Goal: Task Accomplishment & Management: Manage account settings

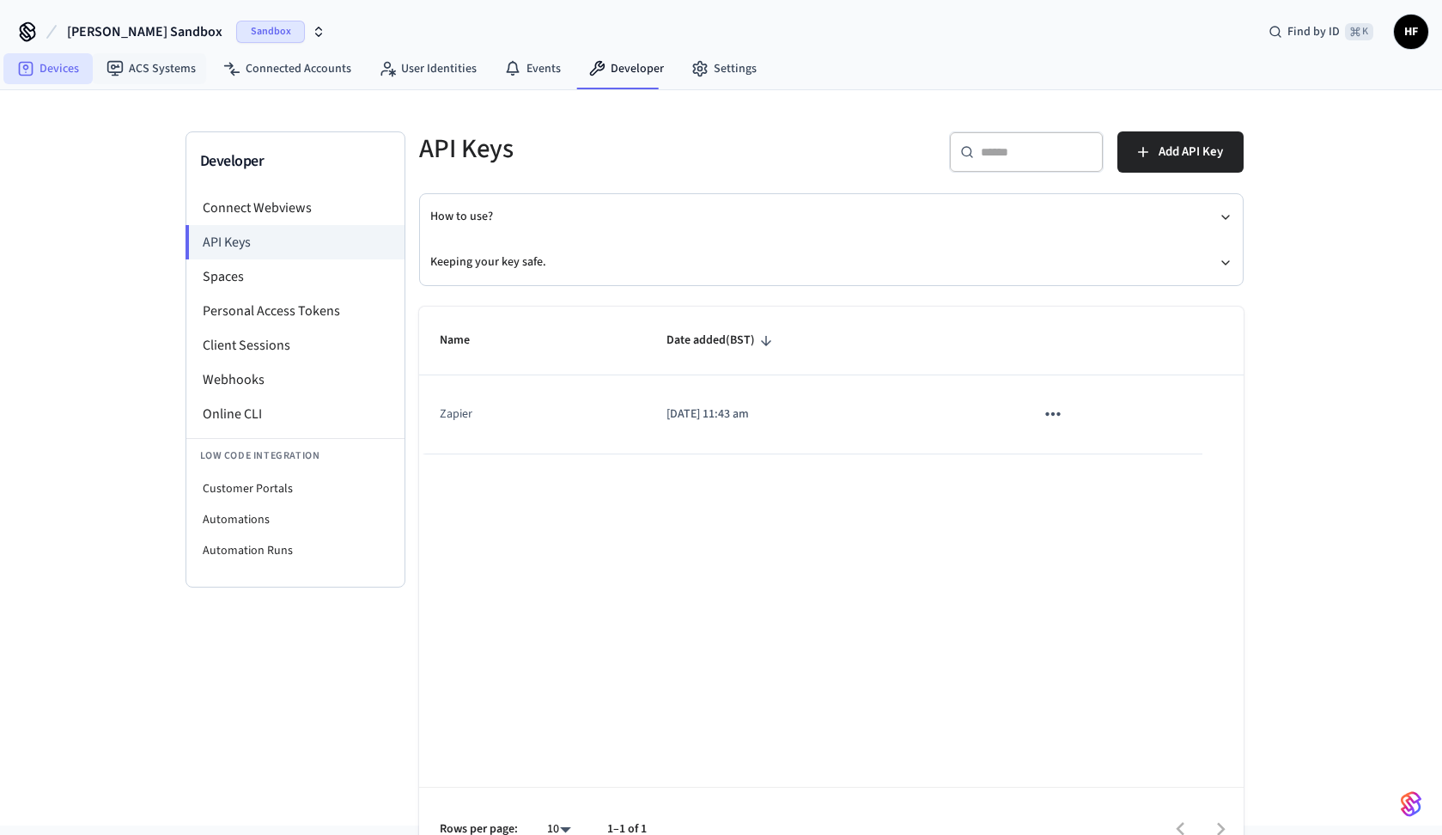
click at [86, 76] on link "Devices" at bounding box center [47, 68] width 89 height 31
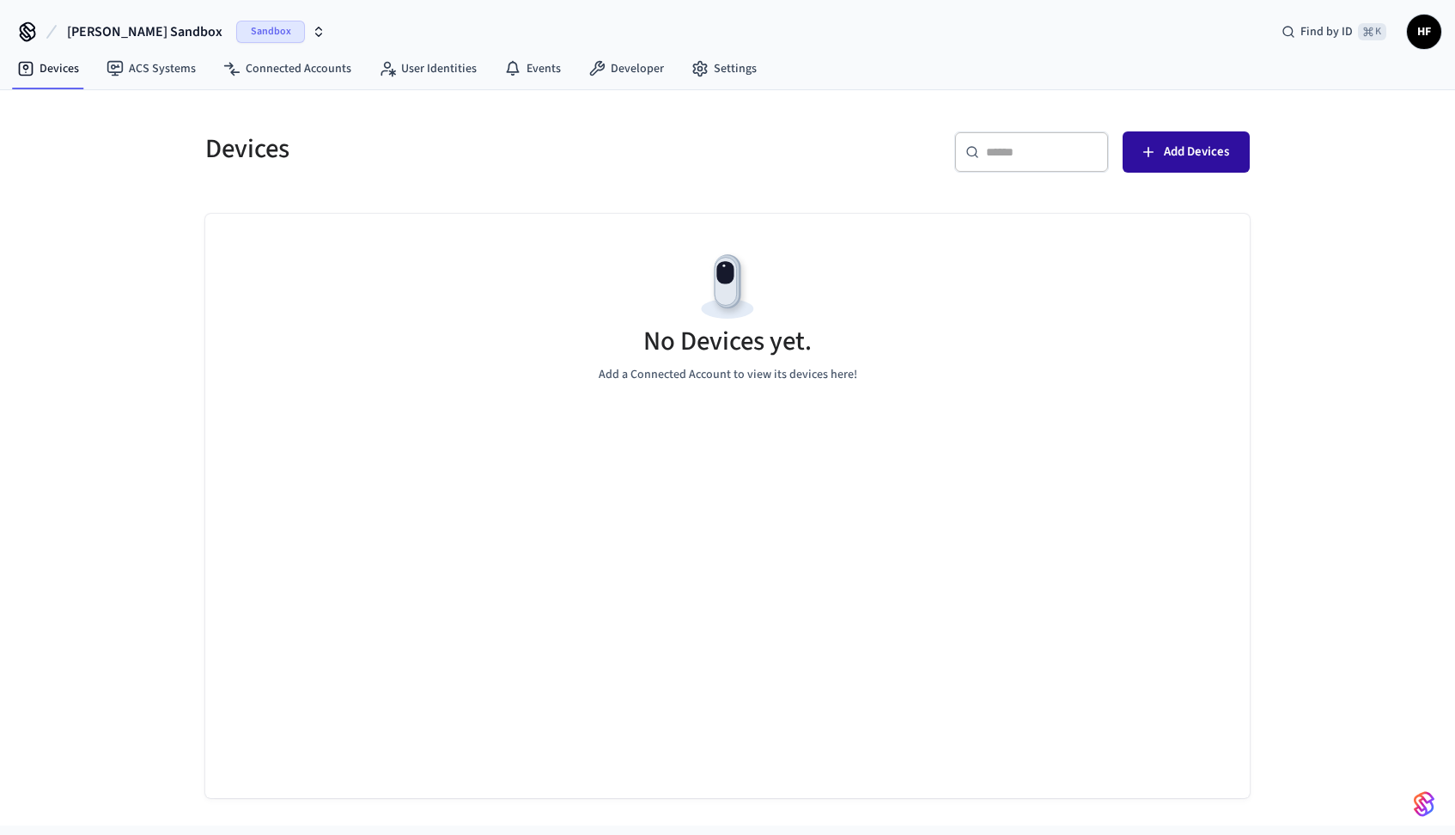
click at [1167, 157] on span "Add Devices" at bounding box center [1196, 152] width 65 height 22
click at [731, 59] on link "Settings" at bounding box center [724, 68] width 93 height 31
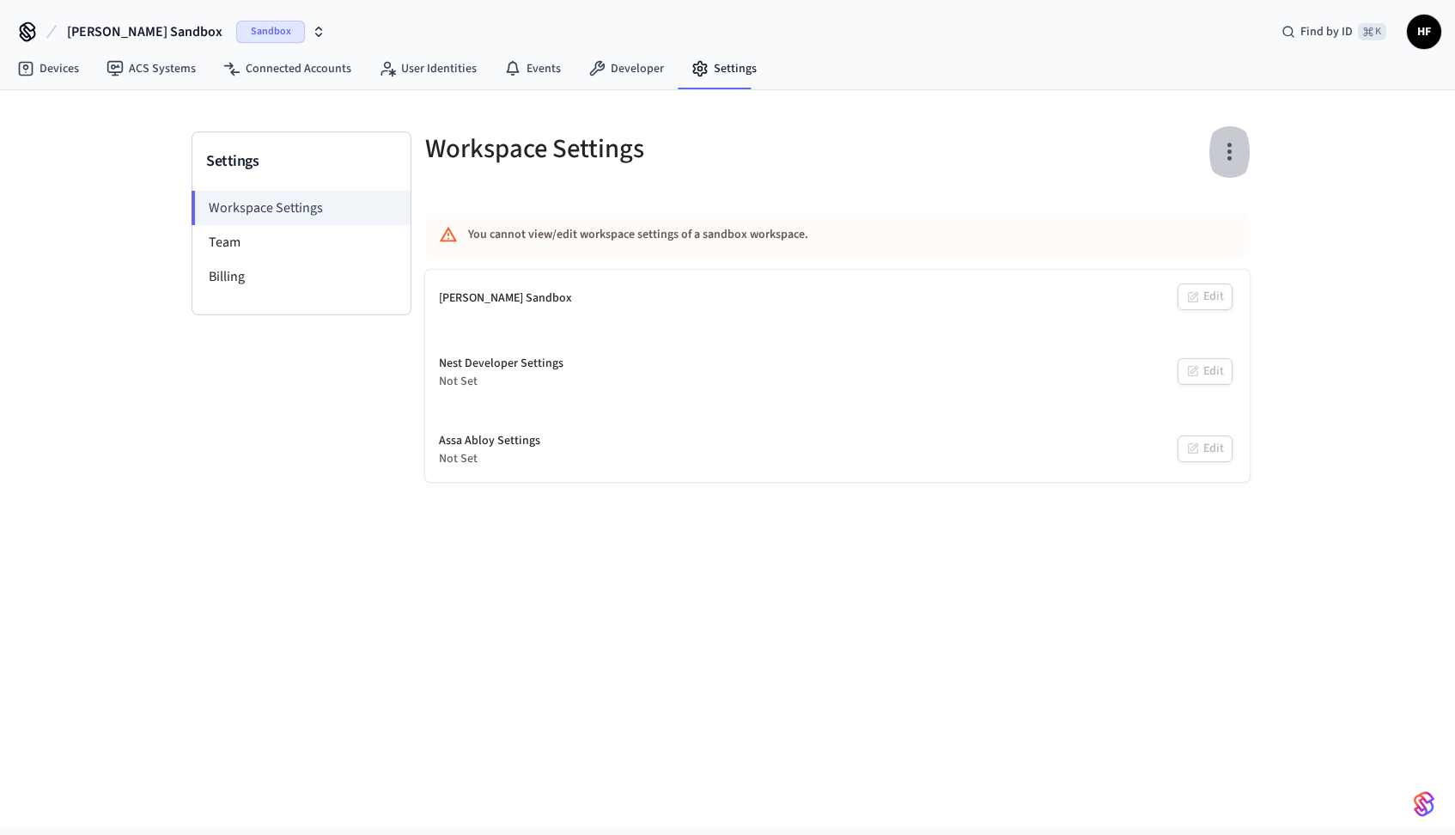
click at [1219, 157] on icon "button" at bounding box center [1229, 151] width 27 height 27
click at [795, 161] on div at bounding box center [727, 417] width 1455 height 835
click at [236, 27] on span "Sandbox" at bounding box center [270, 32] width 69 height 22
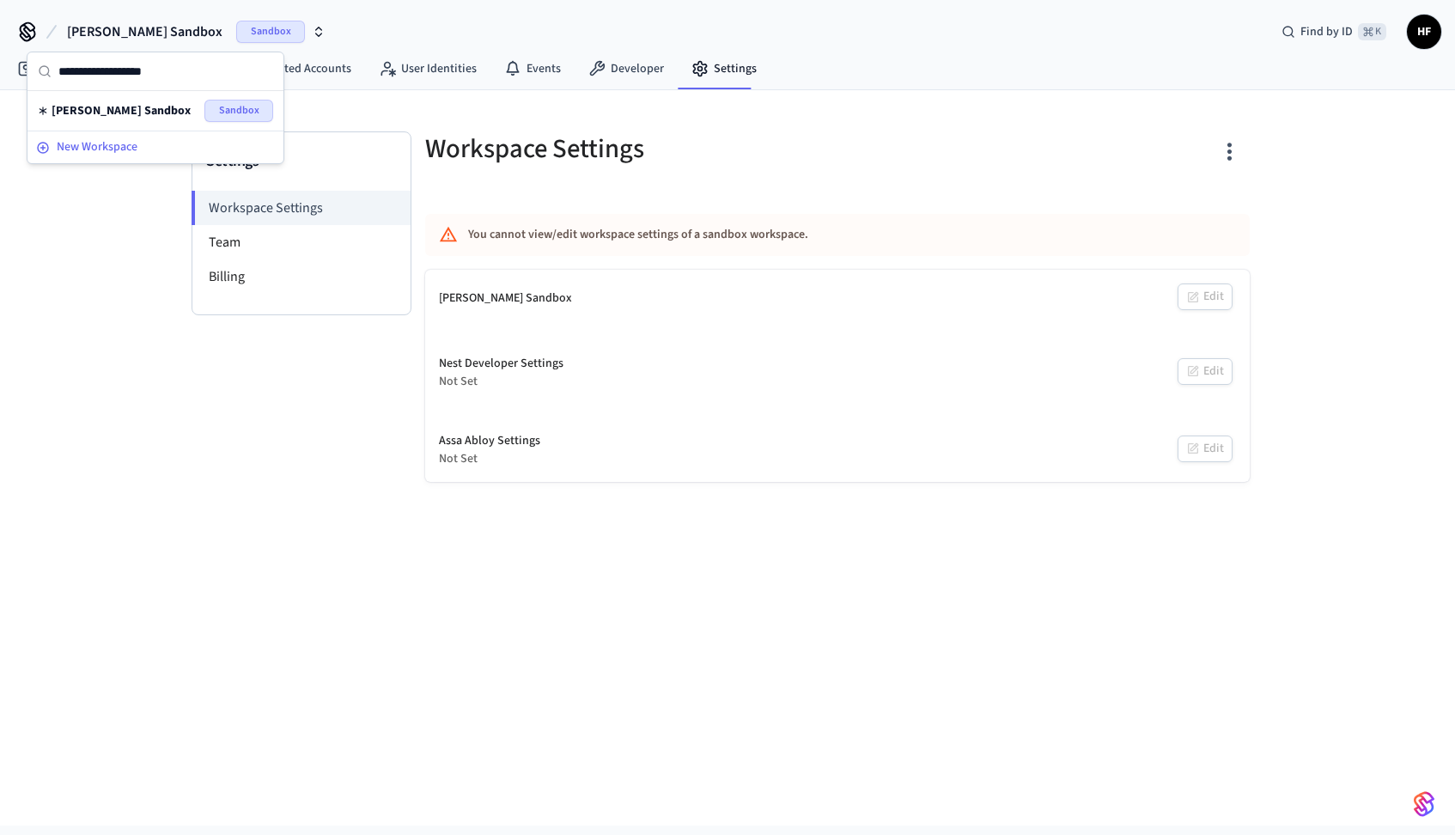
click at [172, 150] on div "New Workspace" at bounding box center [155, 147] width 239 height 18
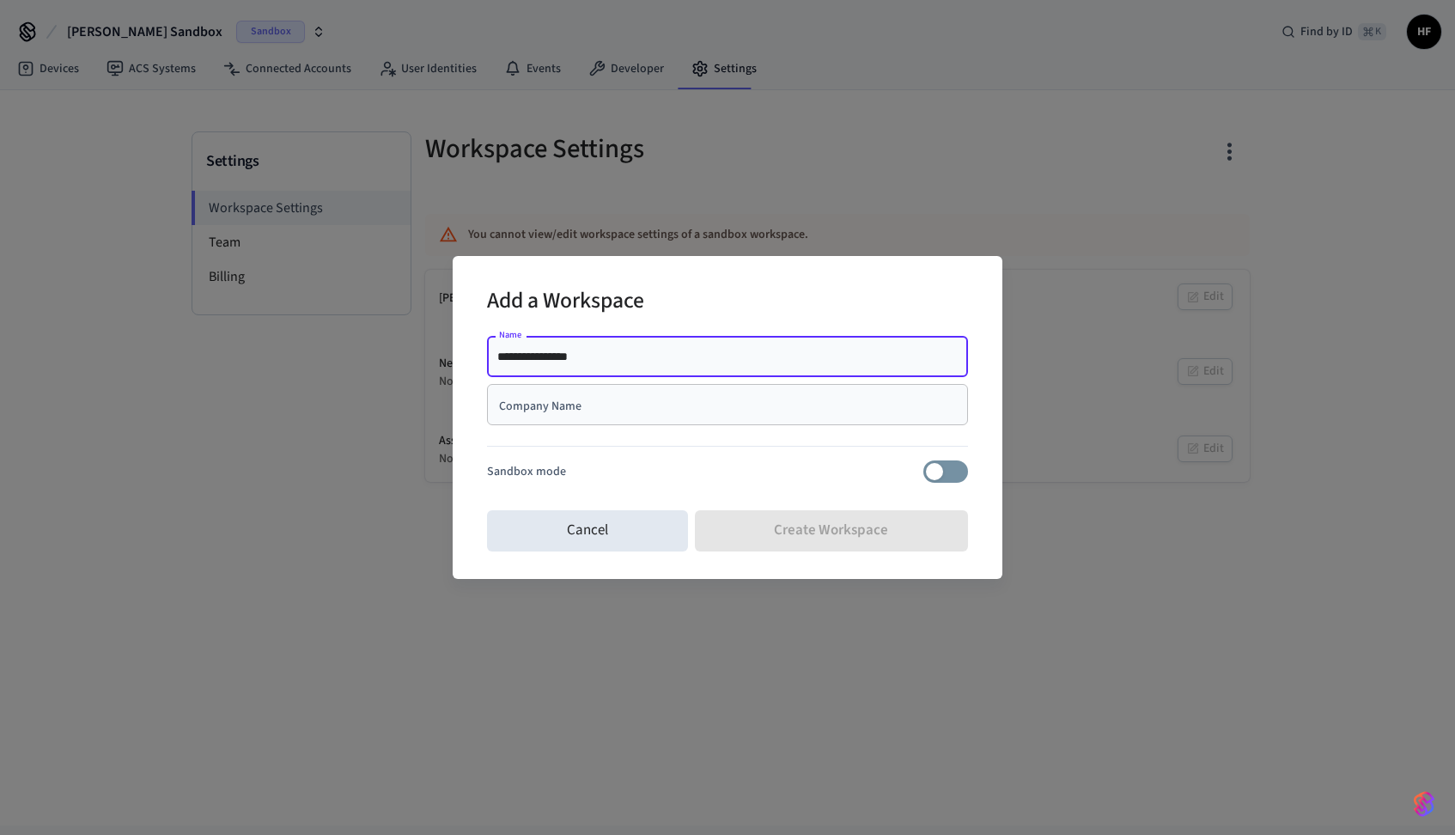
type input "**********"
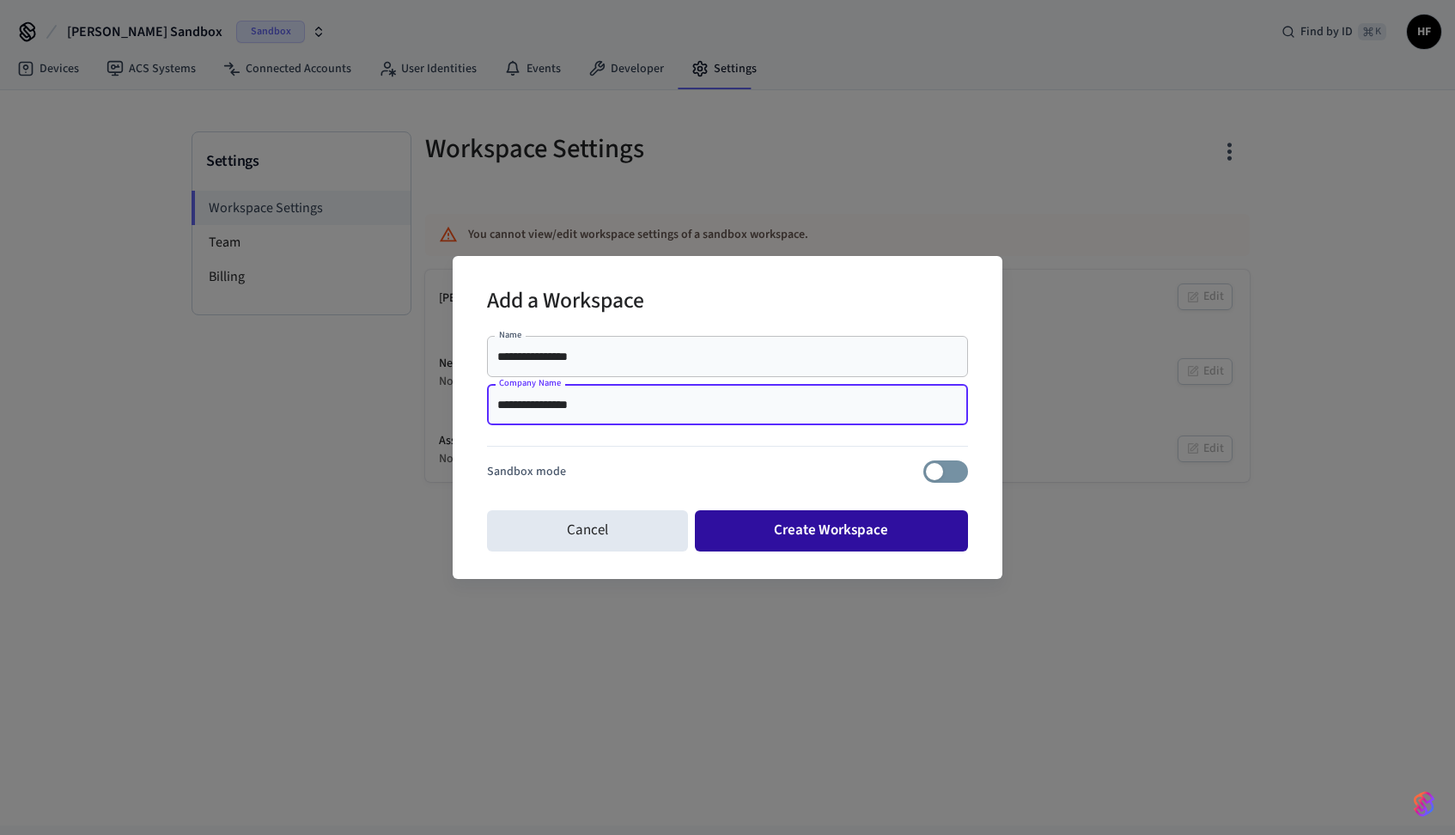
type input "**********"
click at [810, 535] on button "Create Workspace" at bounding box center [832, 530] width 274 height 41
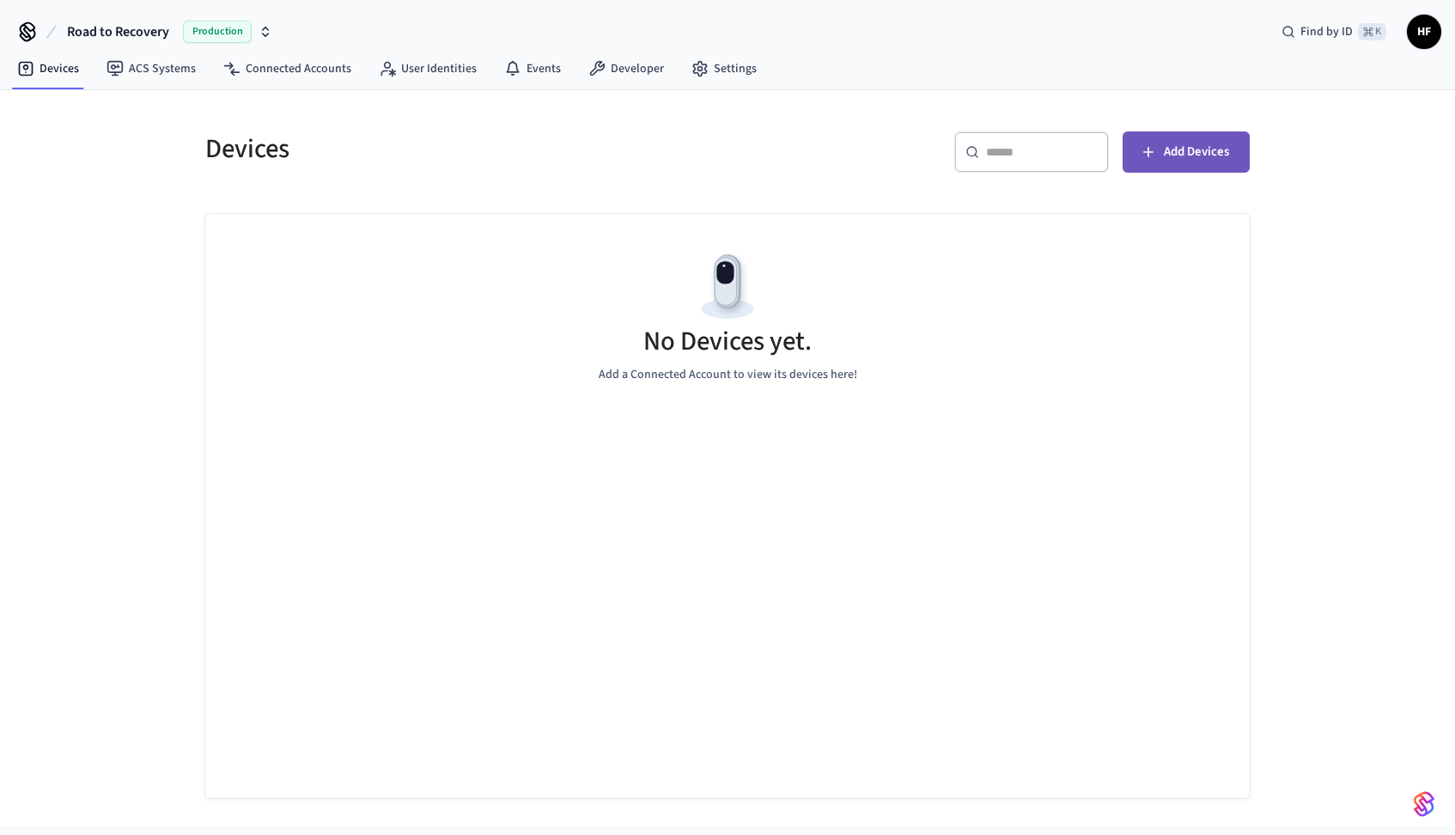
click at [1213, 172] on button "Add Devices" at bounding box center [1186, 151] width 127 height 41
